Goal: Information Seeking & Learning: Learn about a topic

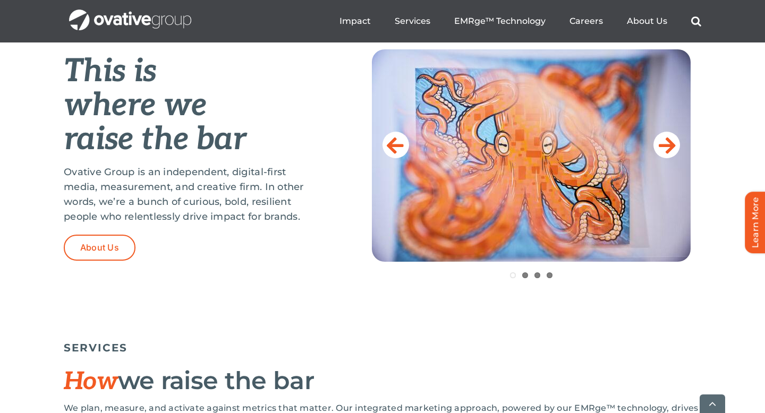
scroll to position [447, 0]
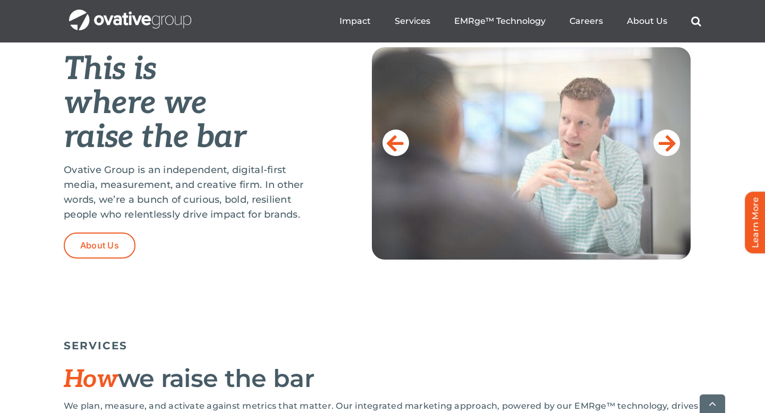
click at [527, 272] on div "1 2 3 4" at bounding box center [536, 169] width 329 height 244
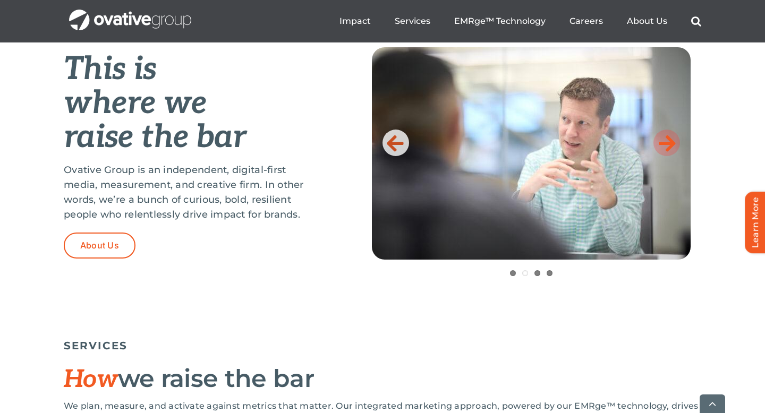
click at [666, 147] on icon at bounding box center [666, 142] width 17 height 21
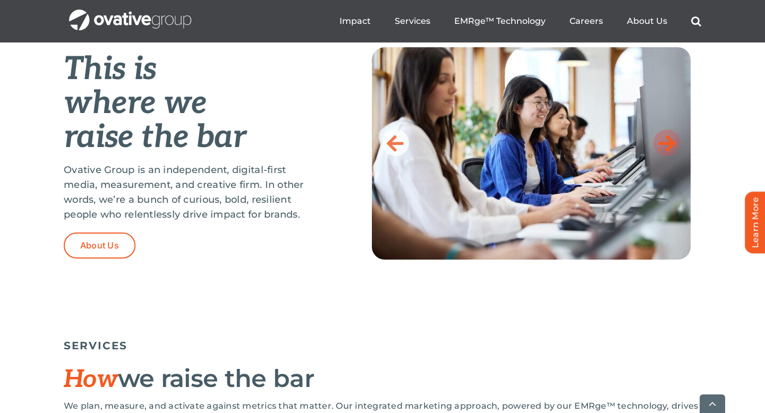
click at [667, 146] on icon at bounding box center [666, 142] width 17 height 21
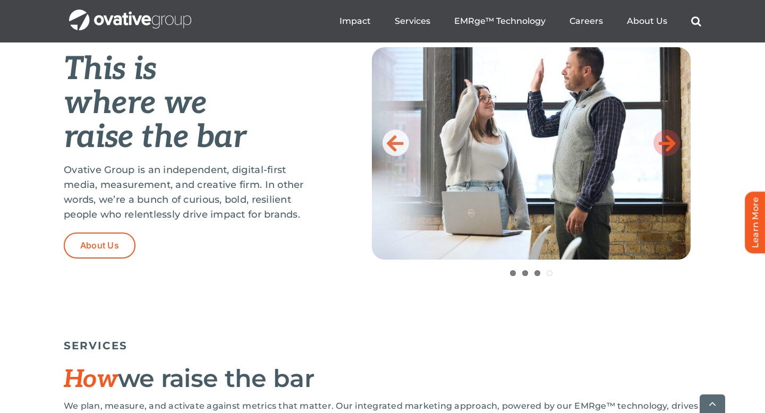
click at [667, 146] on icon at bounding box center [666, 142] width 17 height 21
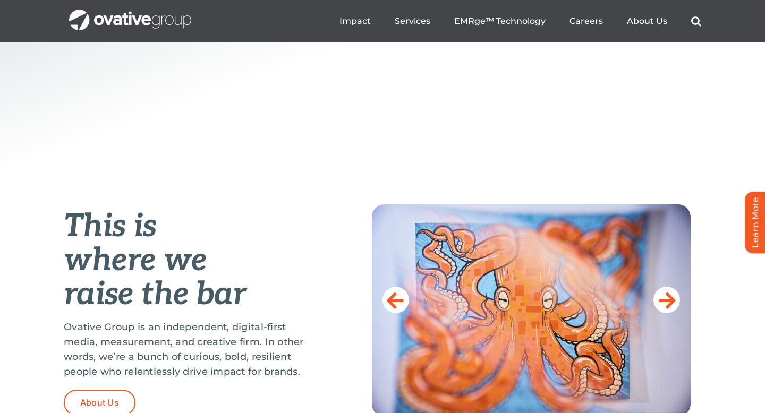
scroll to position [242, 0]
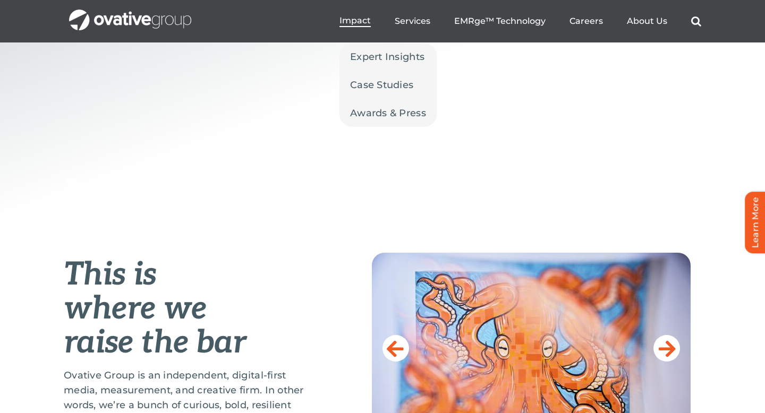
click at [363, 22] on span "Impact" at bounding box center [354, 20] width 31 height 11
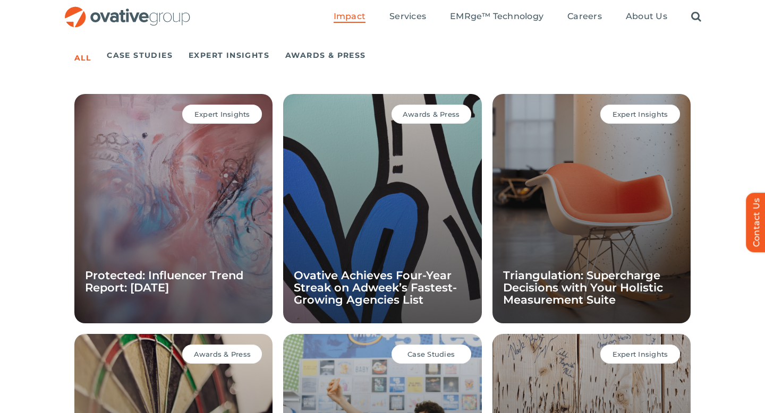
scroll to position [742, 0]
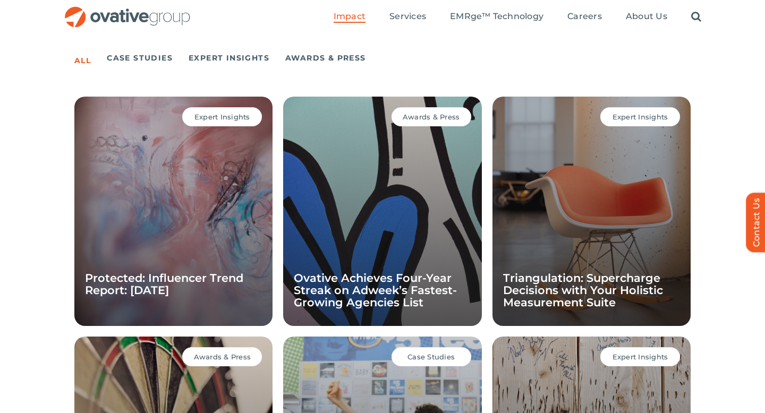
click at [245, 292] on h4 "Protected: Influencer Trend Report: [DATE]" at bounding box center [173, 284] width 177 height 24
click at [243, 127] on div "Expert Insights Protected: Influencer Trend Report: September 2025" at bounding box center [173, 211] width 198 height 229
click at [242, 122] on div "Expert Insights" at bounding box center [222, 116] width 80 height 19
click at [207, 203] on div "Expert Insights Protected: Influencer Trend Report: September 2025" at bounding box center [173, 211] width 198 height 229
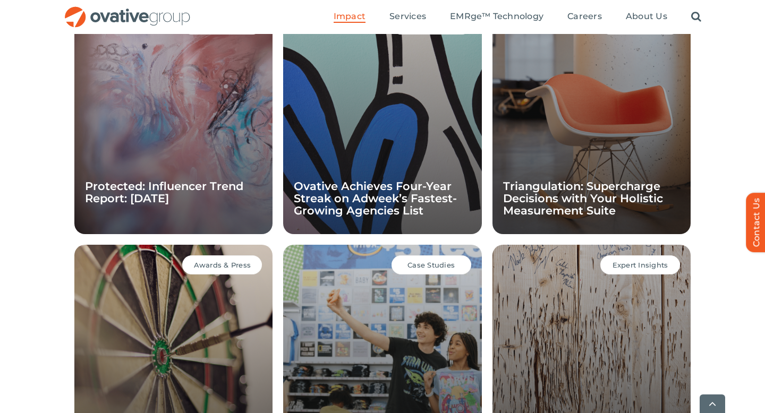
scroll to position [851, 0]
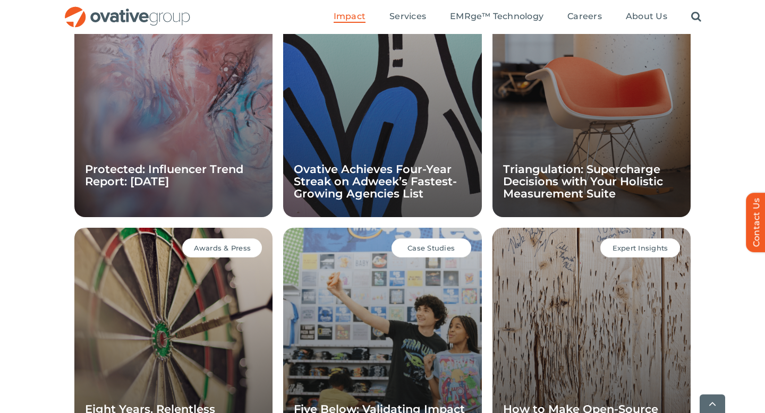
click at [447, 249] on span "Case Studies" at bounding box center [430, 248] width 47 height 8
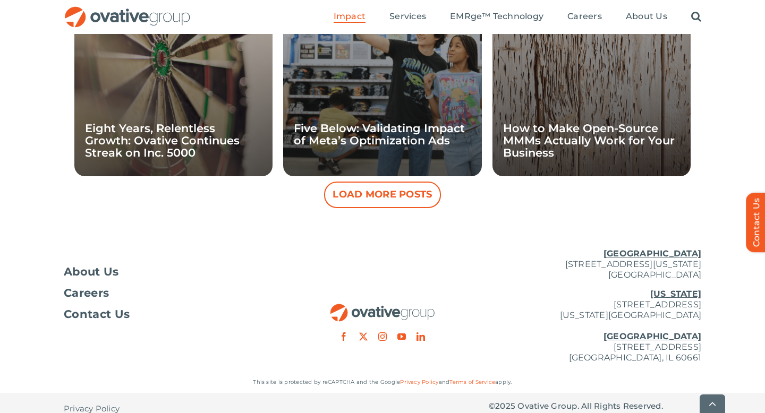
scroll to position [1130, 0]
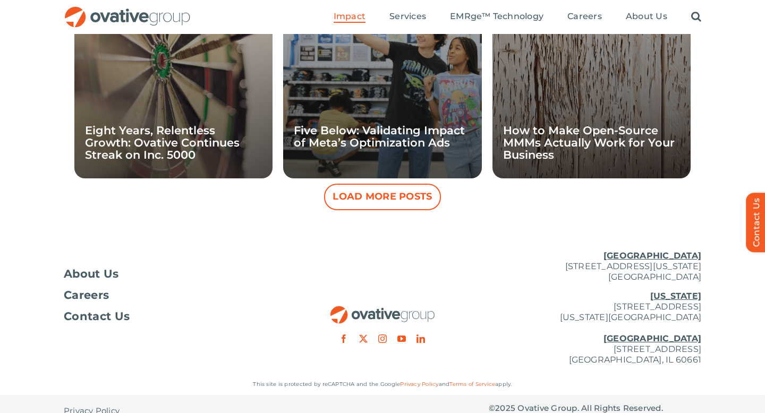
click at [404, 201] on button "Load More Posts" at bounding box center [382, 197] width 117 height 27
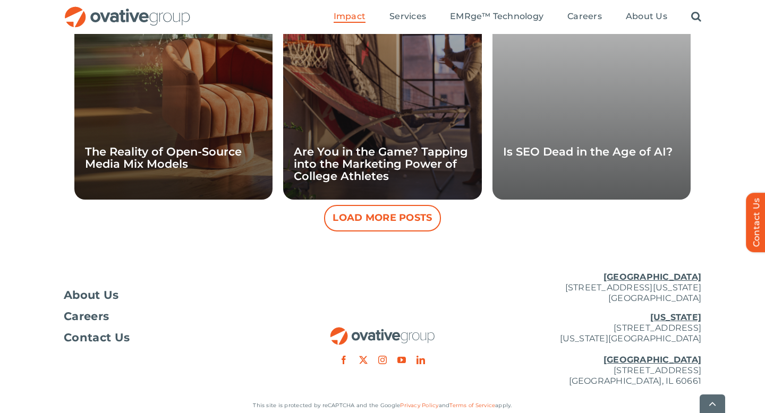
scroll to position [1604, 0]
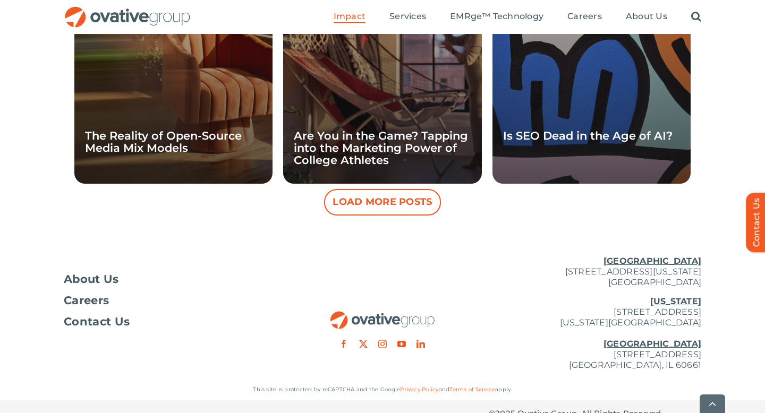
click at [634, 148] on div "Expert Insights Is SEO Dead in the Age of AI?" at bounding box center [591, 68] width 198 height 229
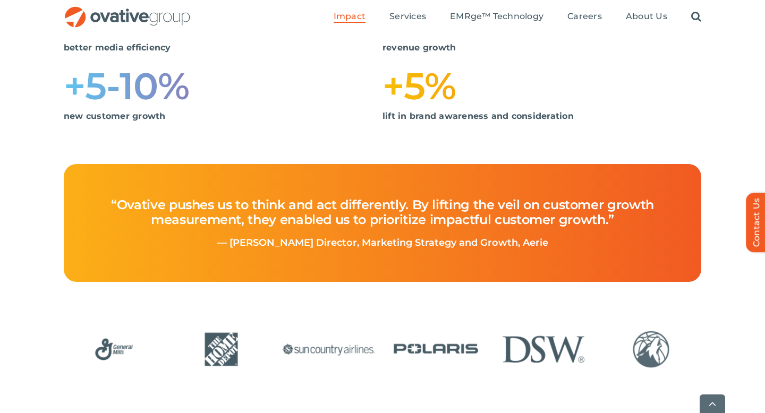
scroll to position [371, 0]
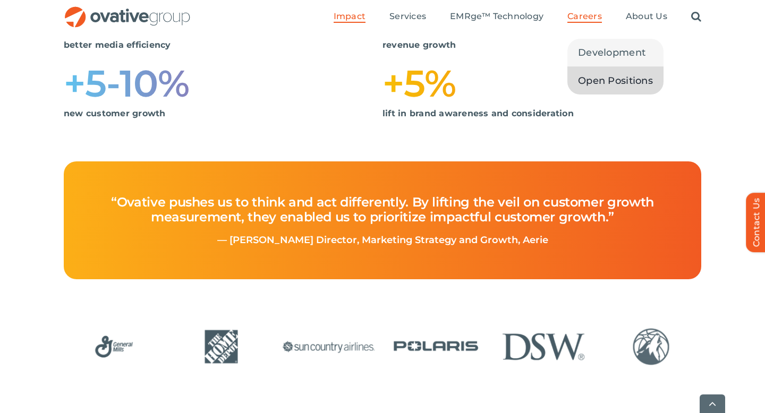
click at [607, 77] on span "Open Positions" at bounding box center [615, 80] width 75 height 15
